Goal: Task Accomplishment & Management: Use online tool/utility

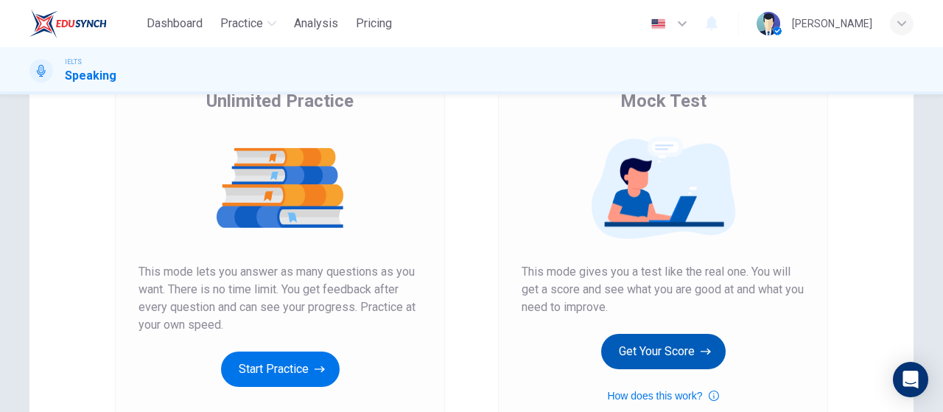
scroll to position [221, 0]
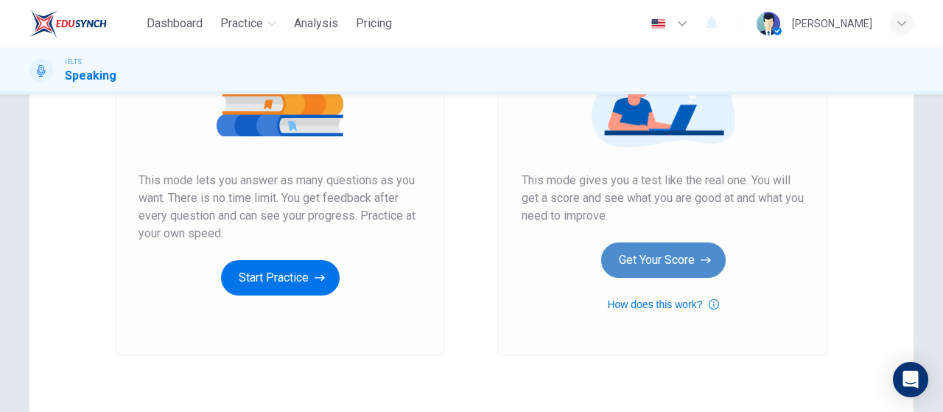
click at [683, 272] on button "Get Your Score" at bounding box center [663, 259] width 124 height 35
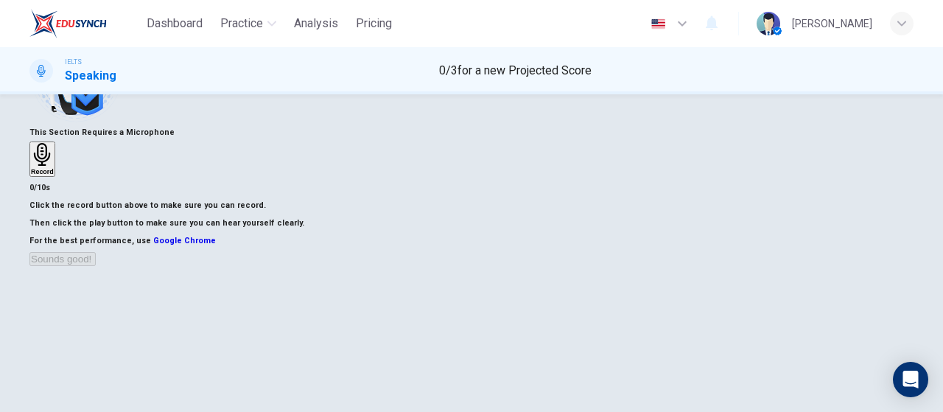
scroll to position [147, 0]
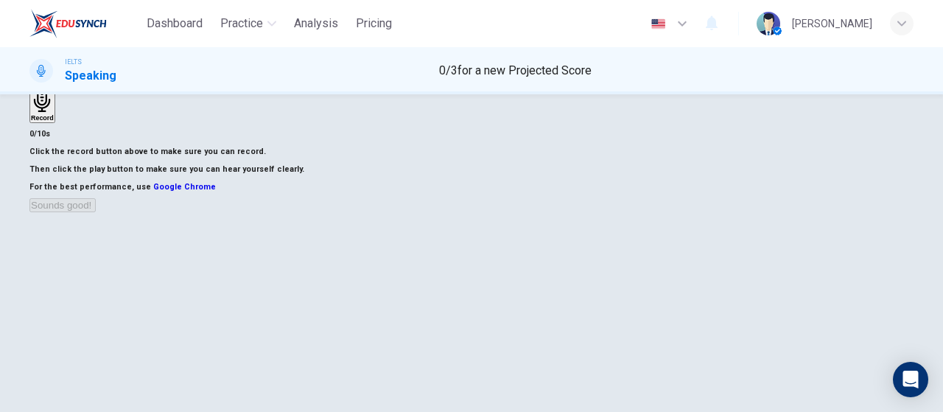
click at [54, 122] on div "Record" at bounding box center [42, 105] width 23 height 32
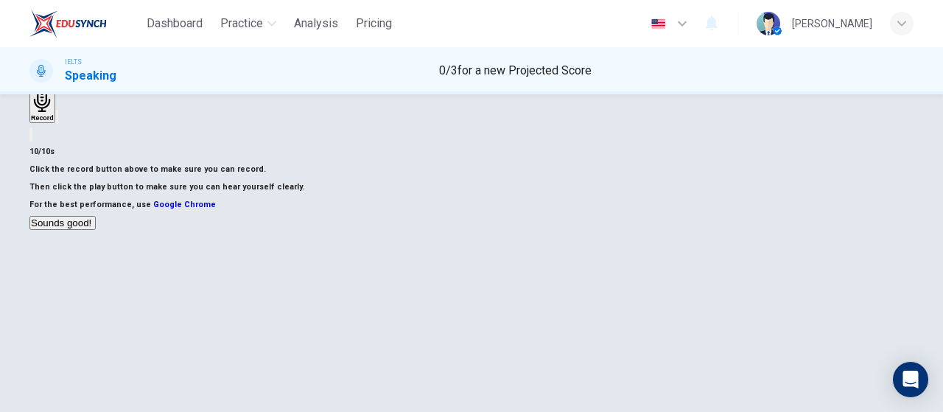
click at [57, 120] on icon "button" at bounding box center [57, 120] width 0 height 0
click at [96, 230] on button "Sounds good!" at bounding box center [62, 223] width 66 height 14
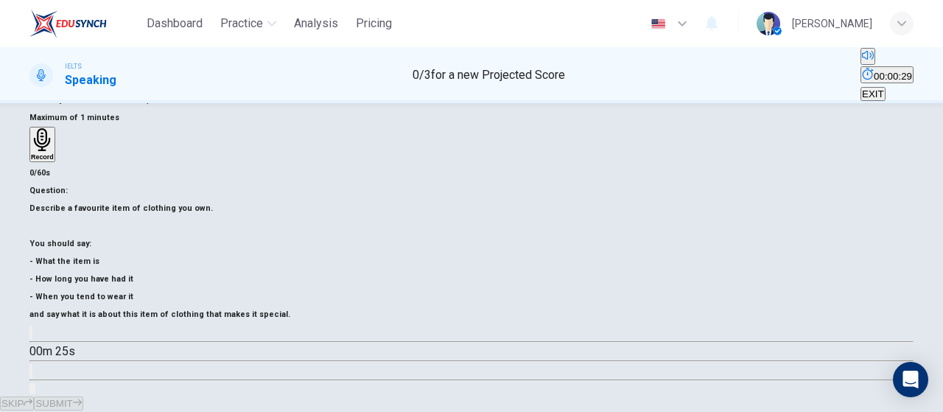
scroll to position [295, 0]
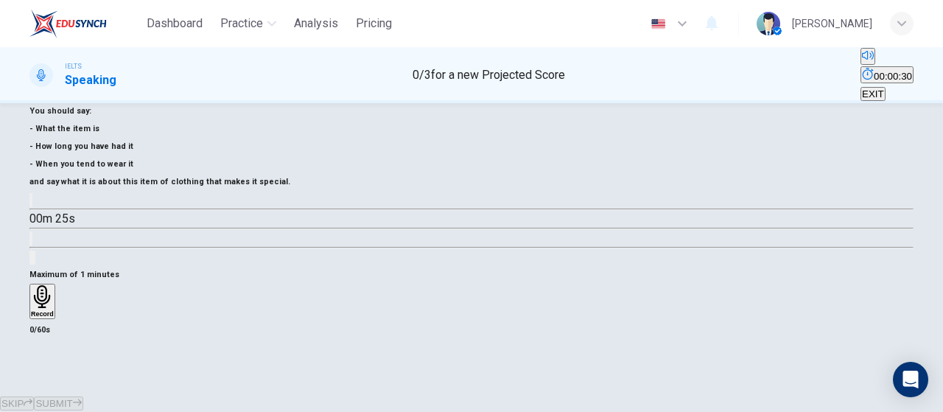
click at [54, 310] on h6 "Record" at bounding box center [42, 313] width 23 height 7
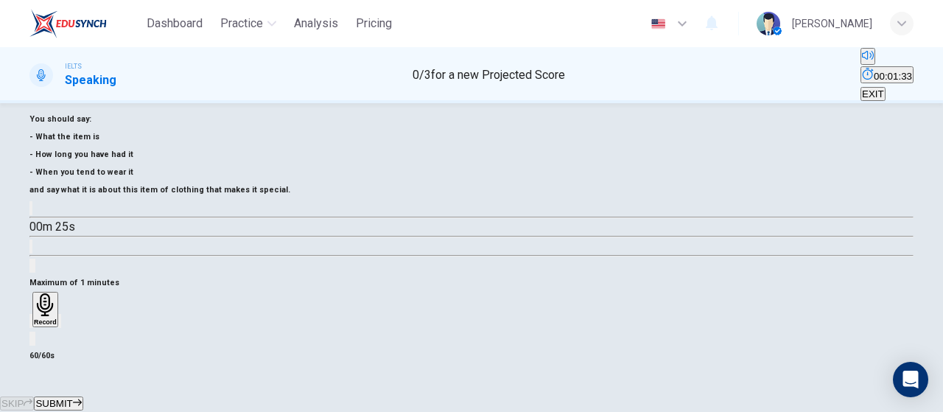
click at [74, 328] on icon "button" at bounding box center [70, 333] width 8 height 10
click at [31, 315] on div "button" at bounding box center [31, 320] width 0 height 11
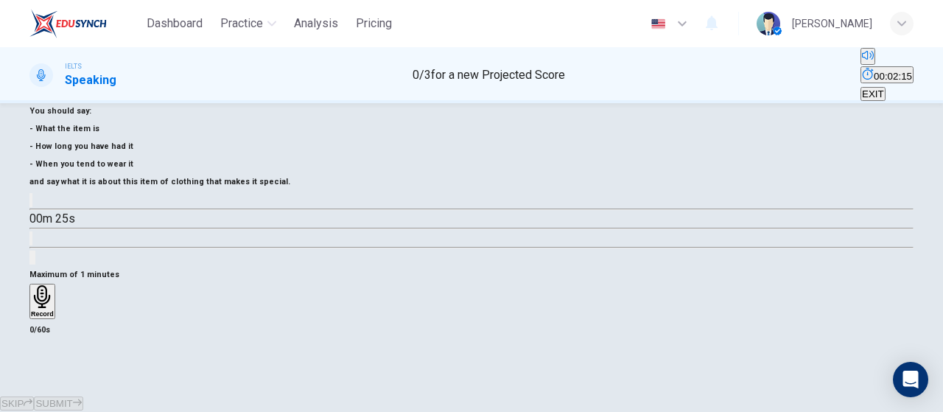
click at [54, 285] on div "Record" at bounding box center [42, 301] width 23 height 32
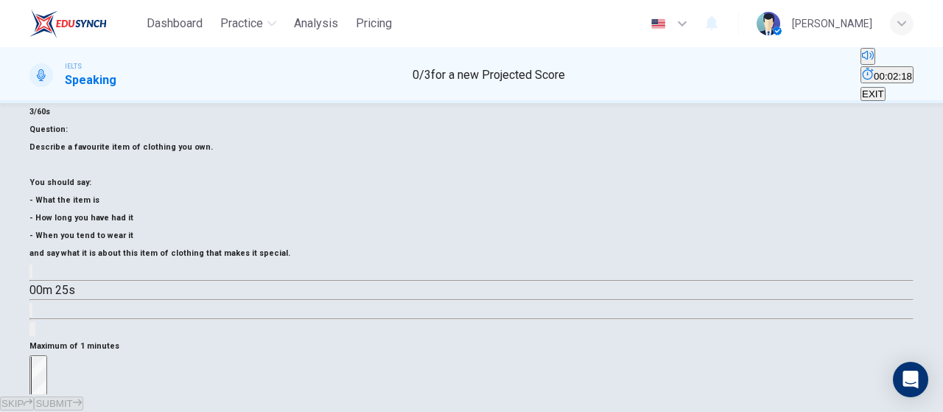
drag, startPoint x: 660, startPoint y: 303, endPoint x: 674, endPoint y: 255, distance: 50.6
click at [661, 337] on div "Maximum of 1 minutes Stop 3/60s" at bounding box center [471, 416] width 884 height 159
click at [46, 356] on div "Stop" at bounding box center [38, 415] width 15 height 119
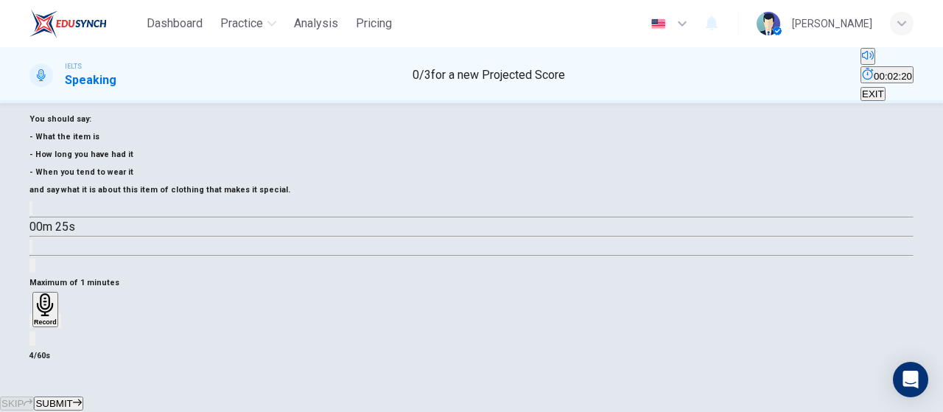
click at [46, 327] on icon "button" at bounding box center [40, 333] width 12 height 12
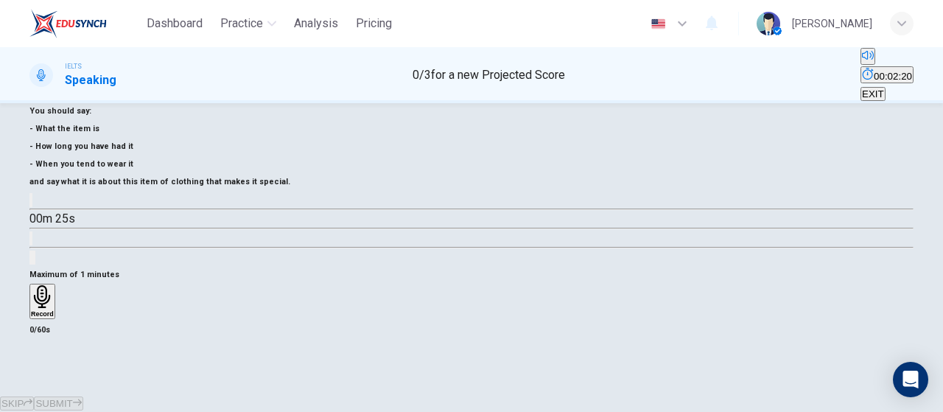
click at [54, 285] on div "Record" at bounding box center [42, 301] width 23 height 32
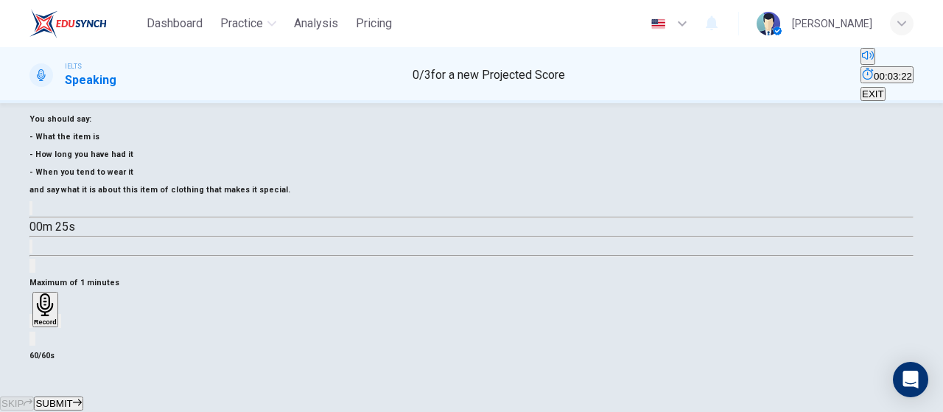
click at [60, 324] on icon "button" at bounding box center [60, 324] width 0 height 0
drag, startPoint x: 533, startPoint y: 373, endPoint x: 548, endPoint y: 367, distance: 16.2
click at [72, 398] on span "SUBMIT" at bounding box center [53, 403] width 37 height 11
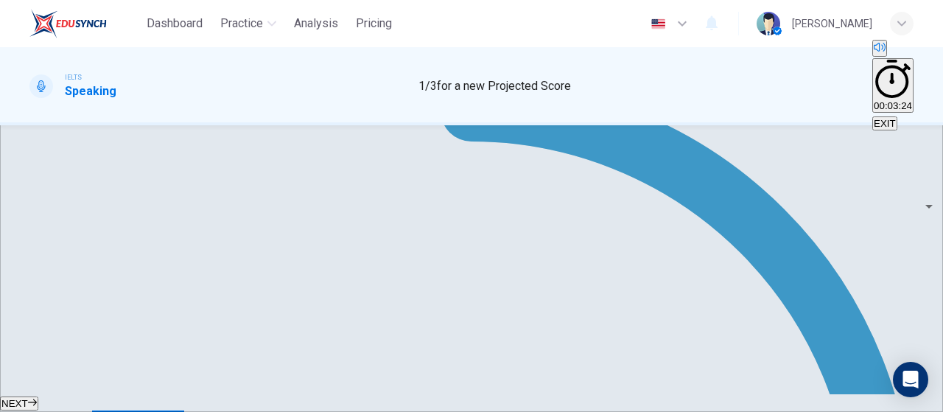
scroll to position [258, 0]
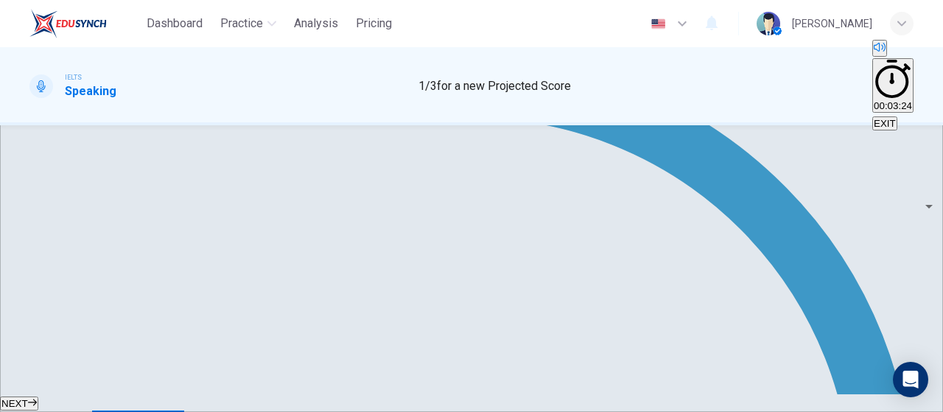
click at [38, 396] on button "NEXT" at bounding box center [19, 403] width 38 height 14
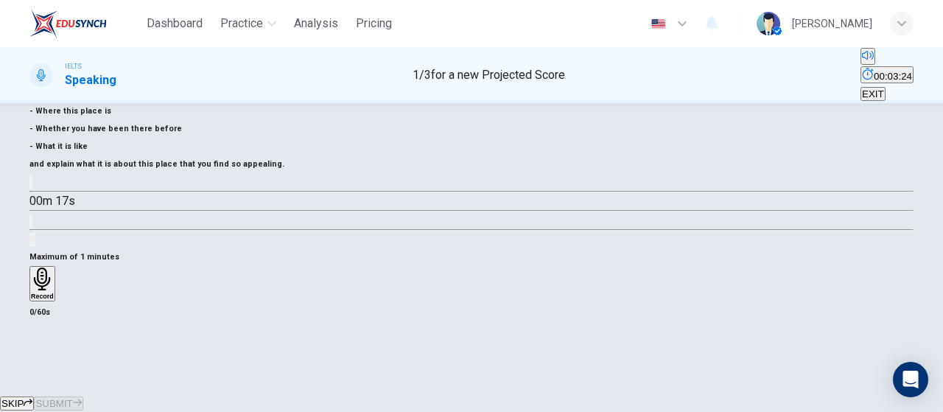
scroll to position [295, 0]
click at [54, 267] on div "Record" at bounding box center [42, 283] width 23 height 32
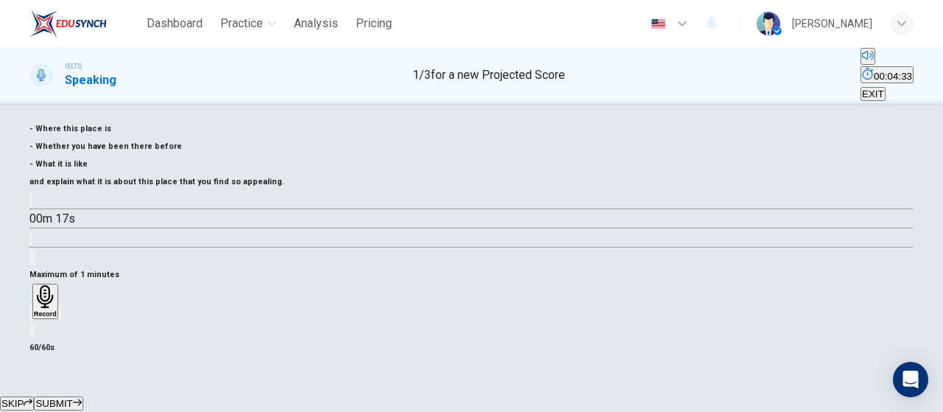
click at [60, 316] on icon "button" at bounding box center [60, 316] width 0 height 0
click at [82, 396] on button "SUBMIT" at bounding box center [58, 403] width 49 height 14
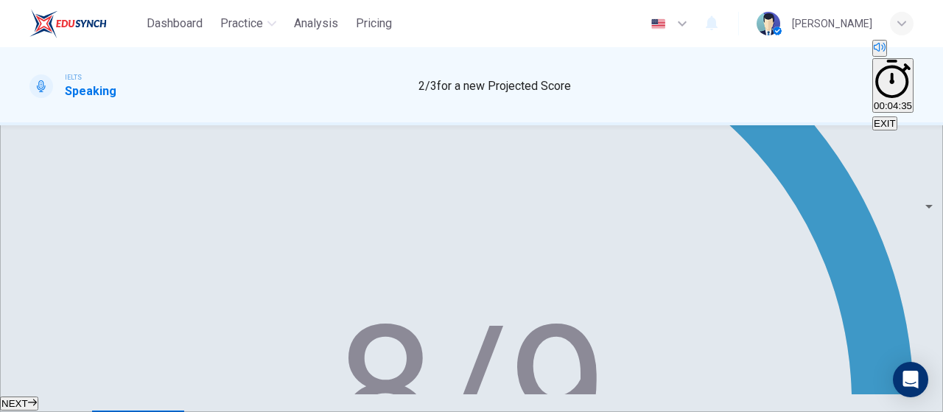
scroll to position [442, 0]
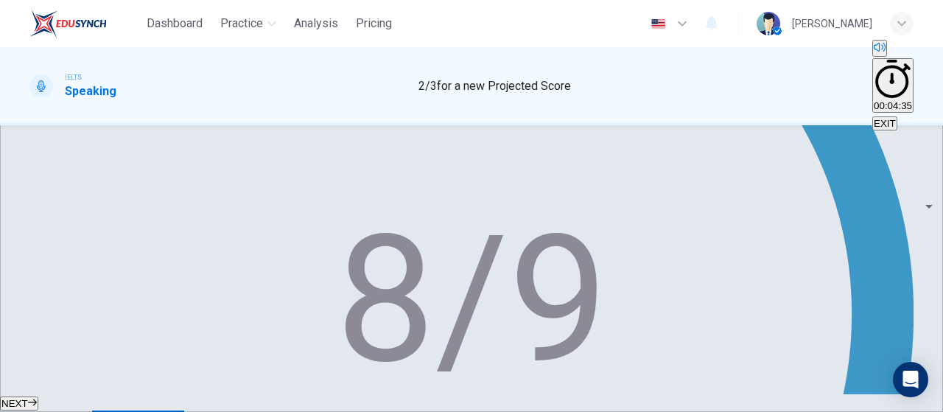
click at [37, 398] on icon "button" at bounding box center [32, 402] width 9 height 9
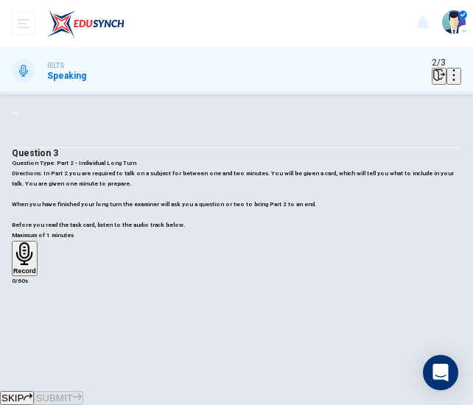
scroll to position [147, 0]
click at [36, 265] on icon "button" at bounding box center [24, 253] width 23 height 23
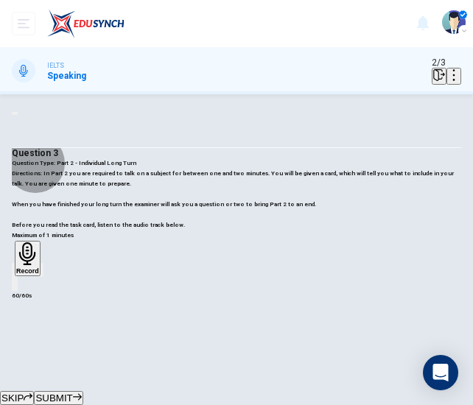
click at [16, 287] on icon "button" at bounding box center [16, 287] width 0 height 0
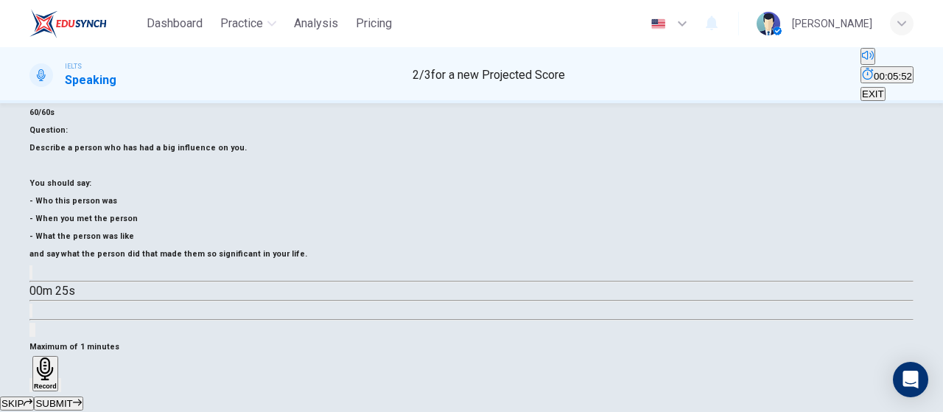
scroll to position [256, 0]
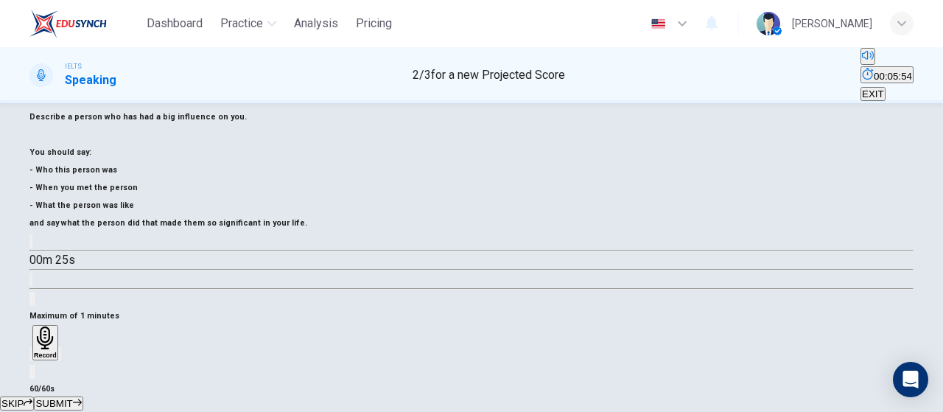
click at [60, 357] on icon "button" at bounding box center [60, 357] width 0 height 0
click at [31, 348] on div "button" at bounding box center [31, 353] width 0 height 11
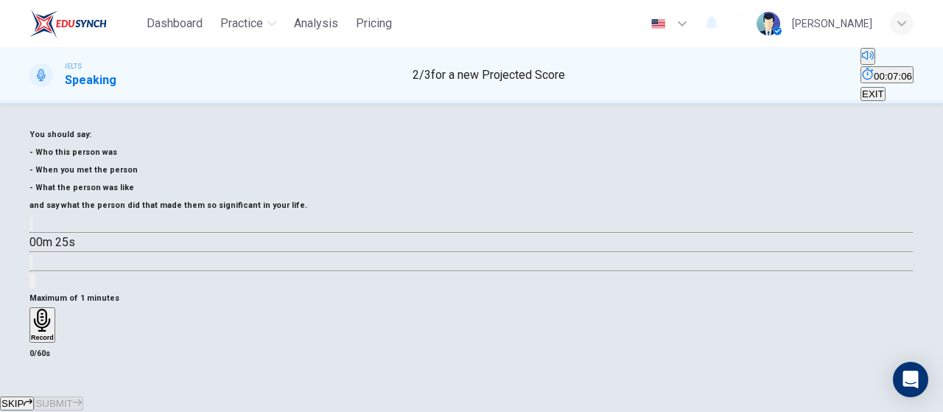
click at [54, 309] on div "Record" at bounding box center [42, 325] width 23 height 32
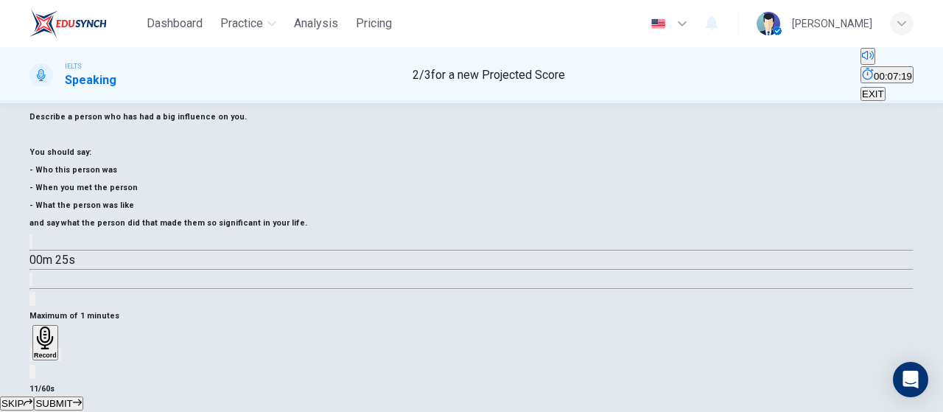
click at [46, 360] on icon "button" at bounding box center [40, 366] width 12 height 12
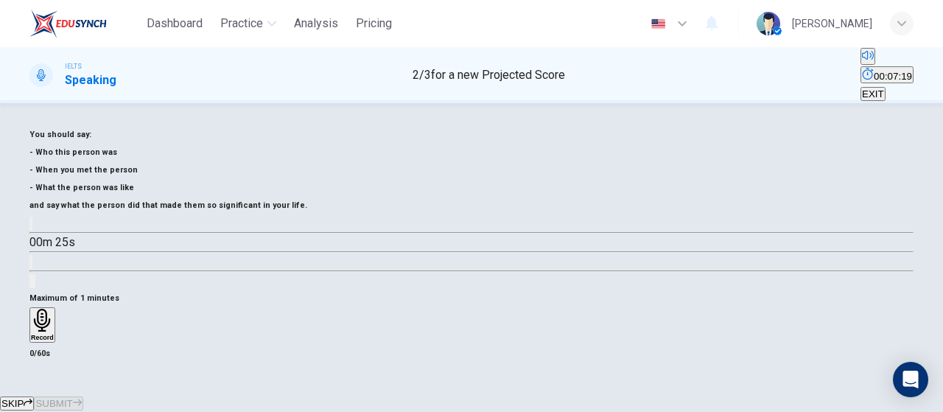
click at [54, 309] on div "Record" at bounding box center [42, 325] width 23 height 32
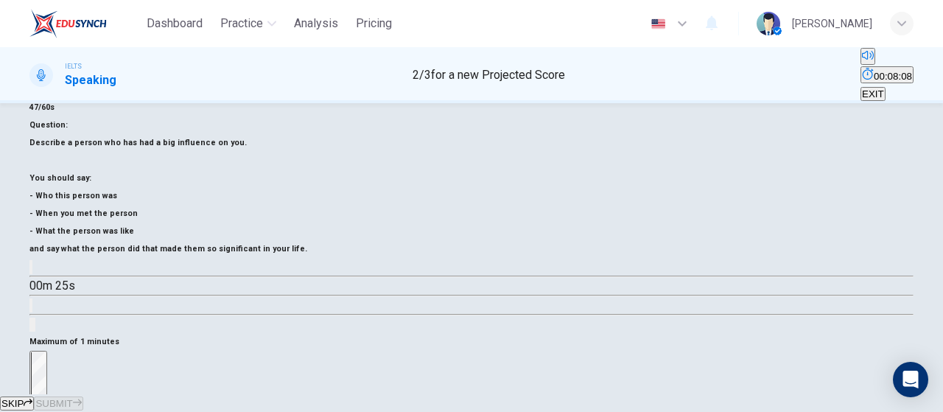
scroll to position [312, 0]
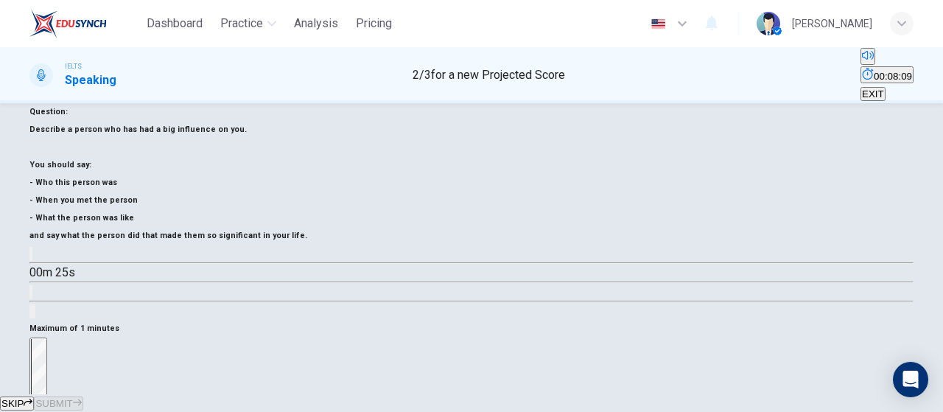
click at [46, 339] on div "Stop" at bounding box center [38, 398] width 15 height 119
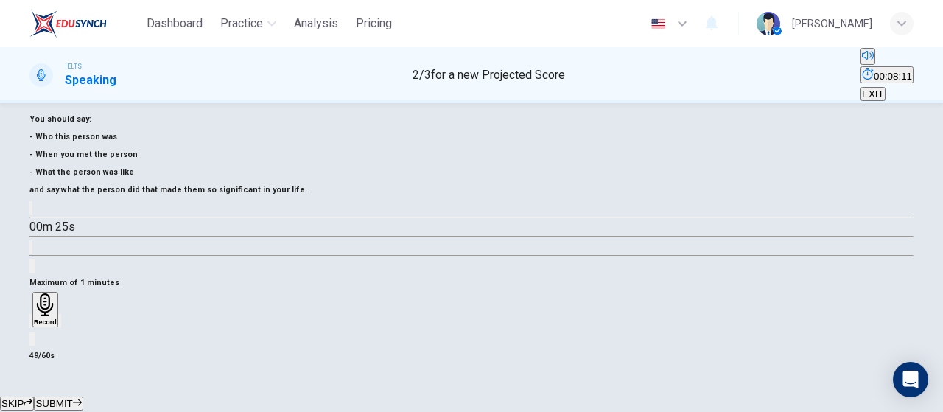
click at [60, 315] on div "button" at bounding box center [60, 320] width 0 height 11
